Goal: Information Seeking & Learning: Learn about a topic

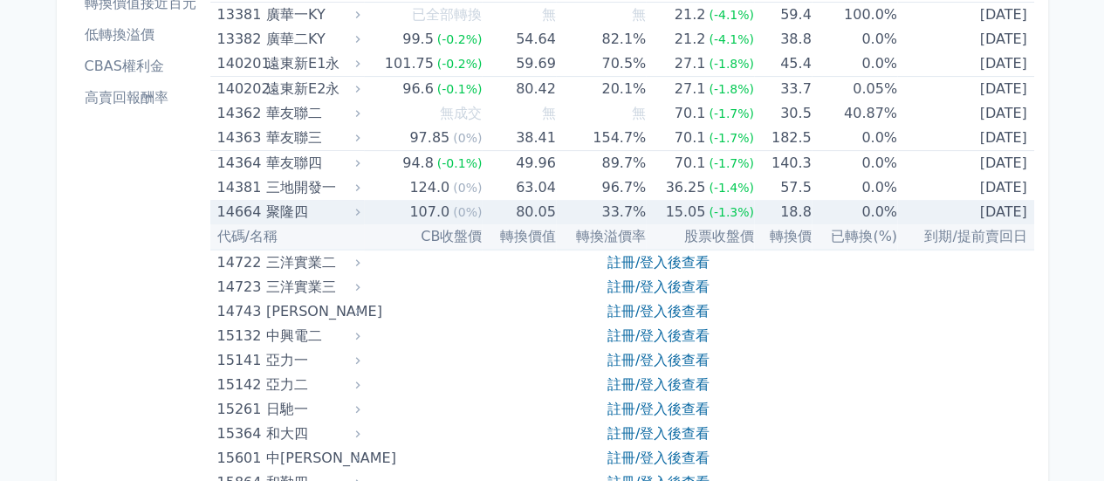
scroll to position [262, 0]
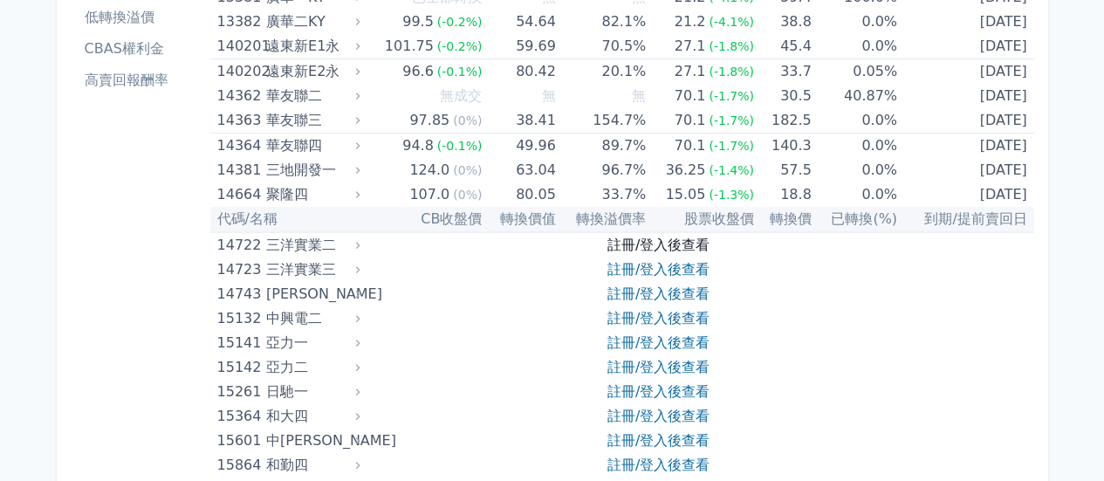
click at [673, 237] on link "註冊/登入後查看" at bounding box center [658, 245] width 102 height 17
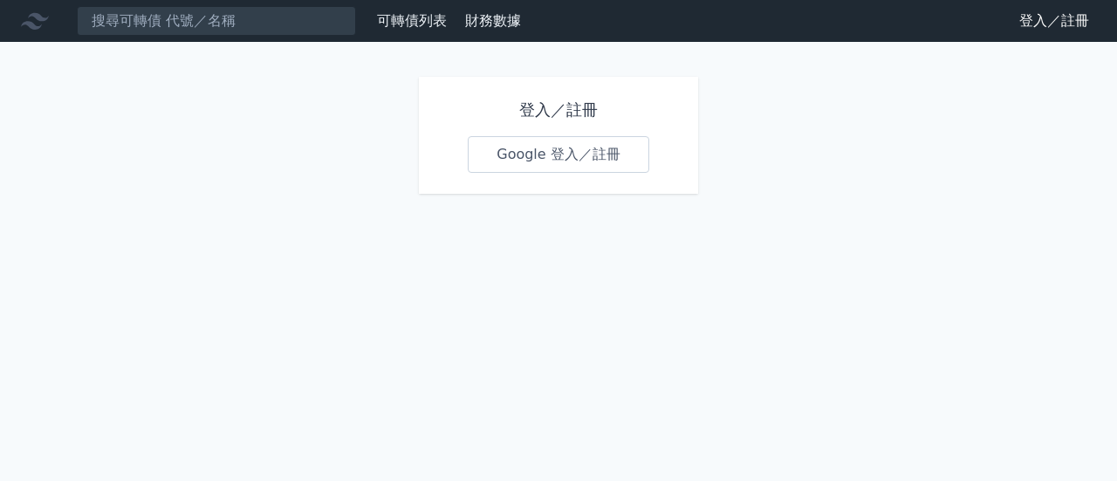
click at [567, 149] on link "Google 登入／註冊" at bounding box center [559, 154] width 182 height 37
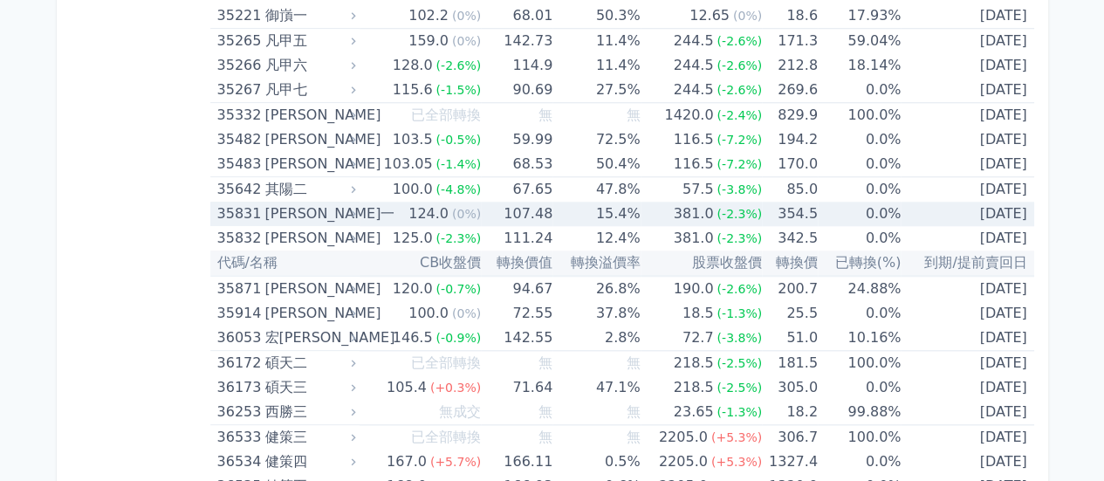
scroll to position [4048, 0]
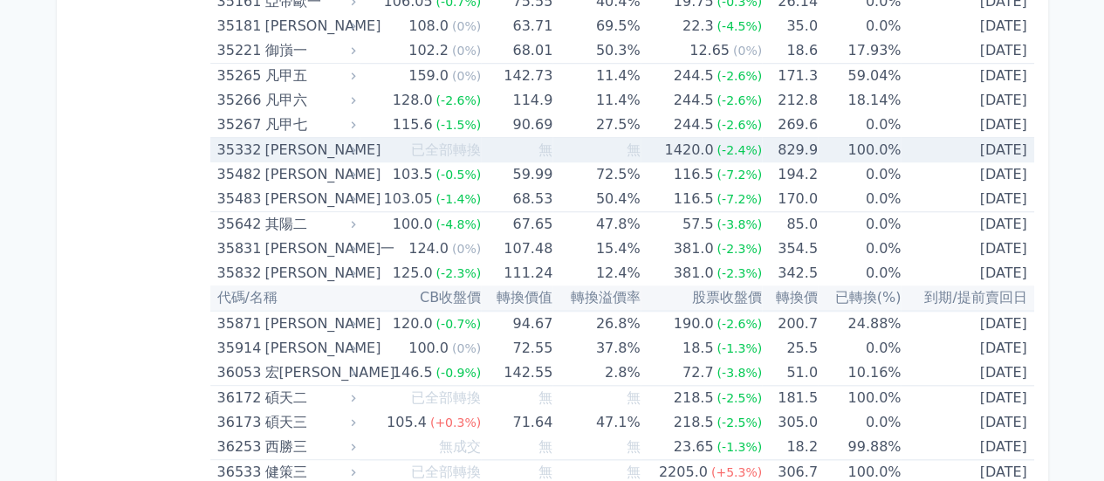
click at [283, 138] on div "[PERSON_NAME]" at bounding box center [307, 150] width 87 height 24
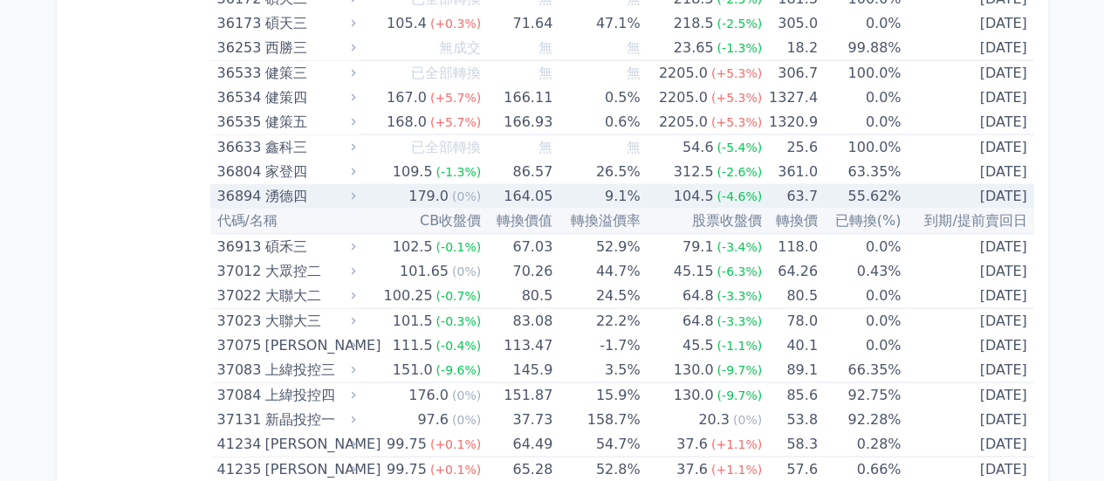
scroll to position [5095, 0]
